Goal: Register for event/course

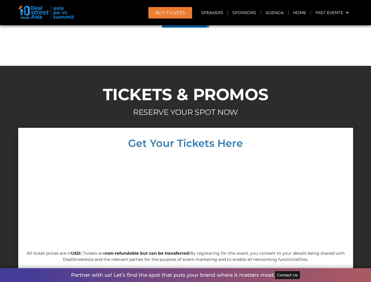
scroll to position [3328, 0]
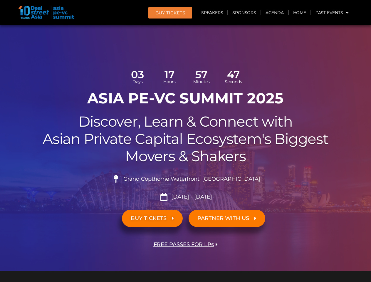
scroll to position [3328, 0]
